Goal: Task Accomplishment & Management: Use online tool/utility

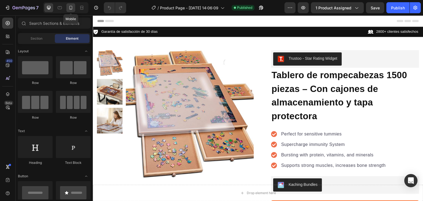
click at [72, 4] on div at bounding box center [70, 7] width 9 height 9
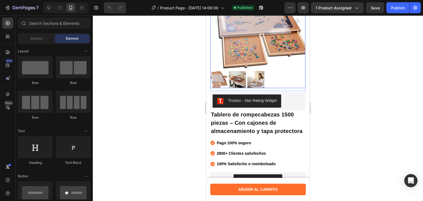
scroll to position [95, 0]
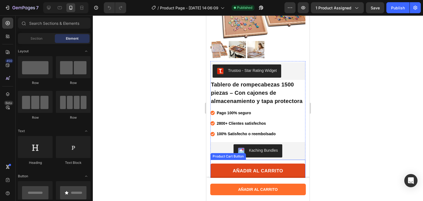
click at [215, 171] on button "AÑADIR AL CARRITO" at bounding box center [257, 171] width 95 height 15
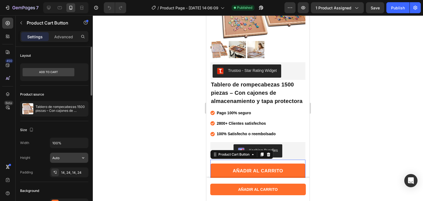
scroll to position [86, 0]
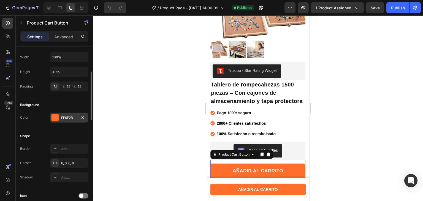
click at [66, 119] on div "FF6E2B" at bounding box center [69, 117] width 16 height 5
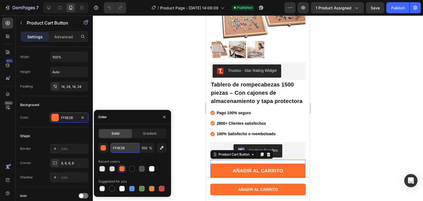
click at [123, 148] on input "FF6E2B" at bounding box center [124, 148] width 29 height 10
click at [143, 94] on div at bounding box center [258, 108] width 330 height 186
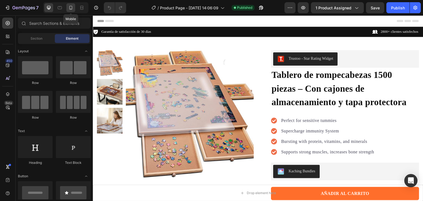
click at [72, 5] on icon at bounding box center [71, 8] width 6 height 6
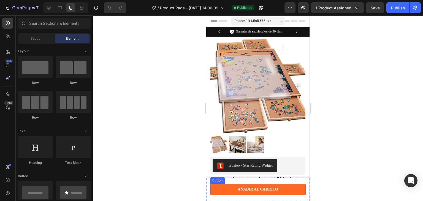
click at [216, 190] on link "AÑADIR AL CARRITO" at bounding box center [258, 190] width 96 height 12
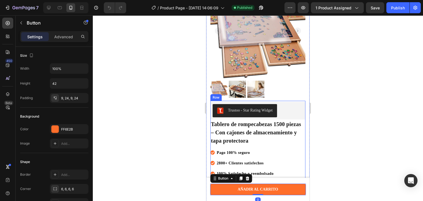
scroll to position [98, 0]
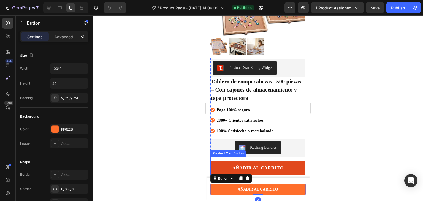
click at [218, 161] on button "AÑADIR AL CARRITO" at bounding box center [257, 168] width 95 height 15
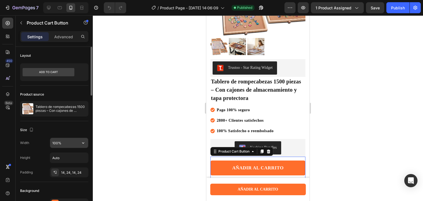
scroll to position [25, 0]
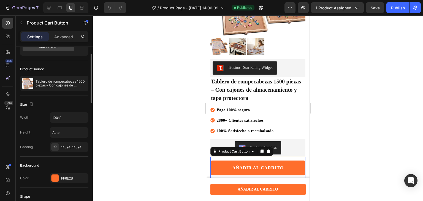
click at [64, 176] on div "FF6E2B" at bounding box center [69, 178] width 16 height 5
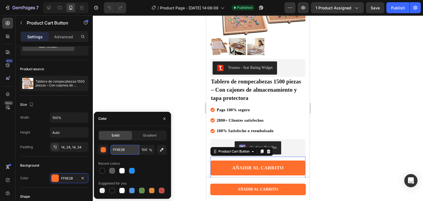
click at [129, 149] on input "FF6E2B" at bounding box center [124, 150] width 29 height 10
click at [141, 91] on div at bounding box center [258, 108] width 330 height 186
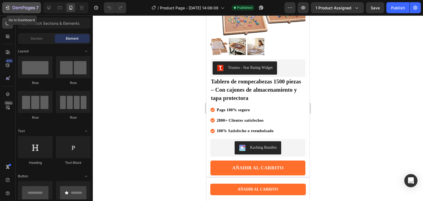
click at [27, 11] on button "7" at bounding box center [21, 7] width 39 height 11
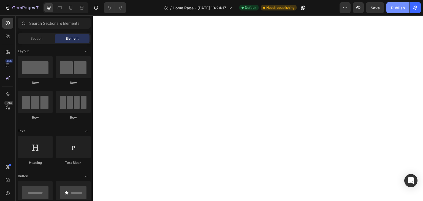
click at [394, 5] on div "Publish" at bounding box center [398, 8] width 14 height 6
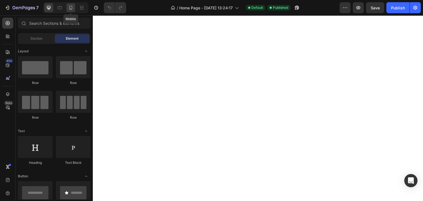
click at [69, 9] on icon at bounding box center [71, 8] width 6 height 6
